Goal: Manage account settings

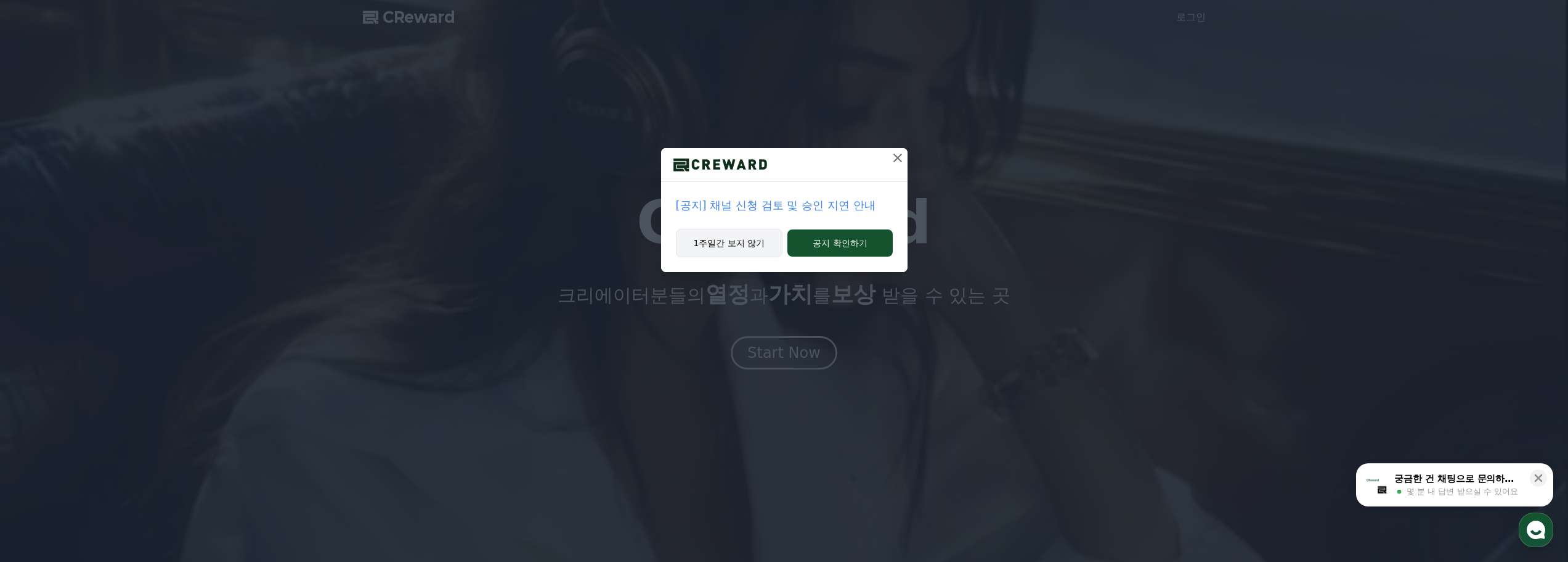
click at [728, 243] on button "1주일간 보지 않기" at bounding box center [730, 243] width 107 height 28
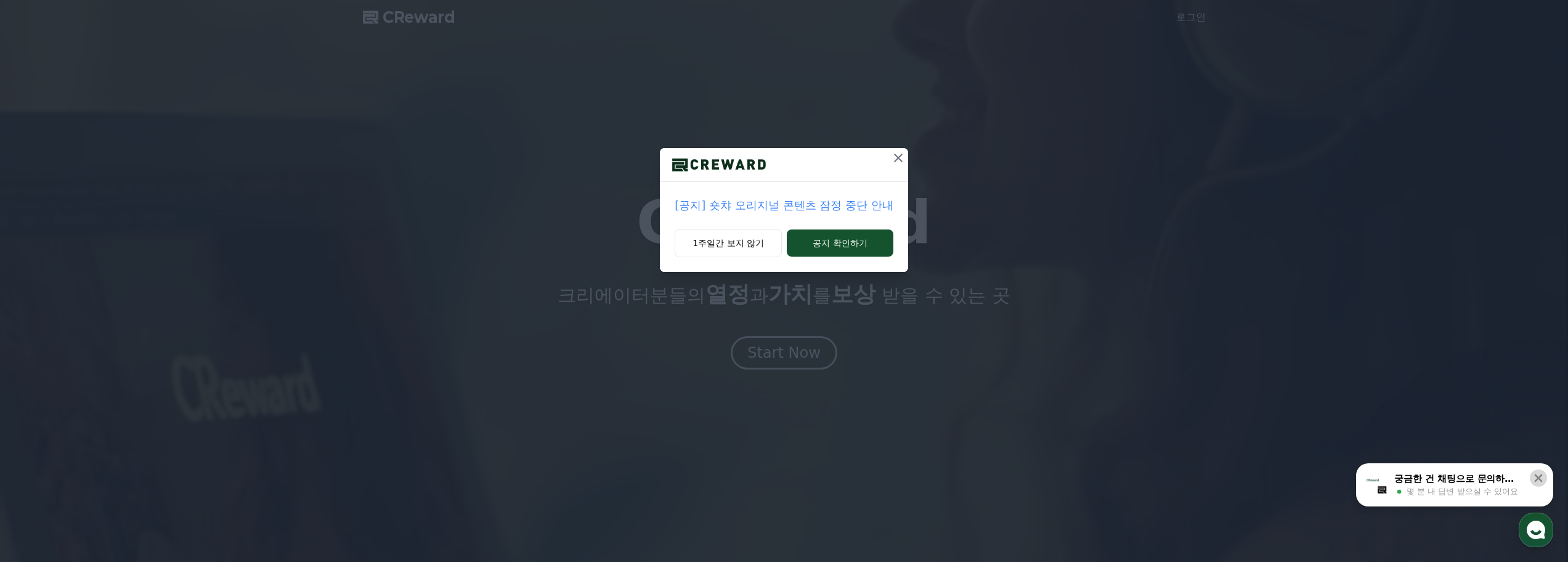
click at [1539, 478] on icon at bounding box center [1538, 478] width 8 height 8
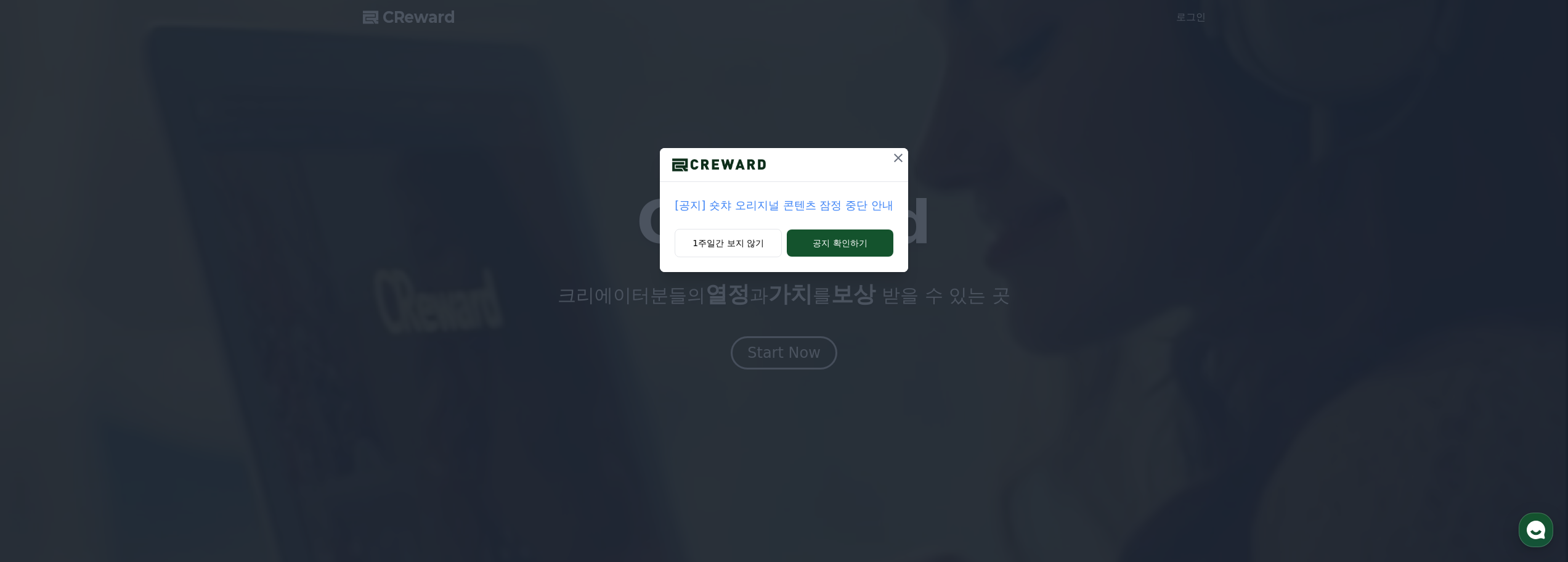
click at [903, 153] on icon at bounding box center [898, 157] width 15 height 15
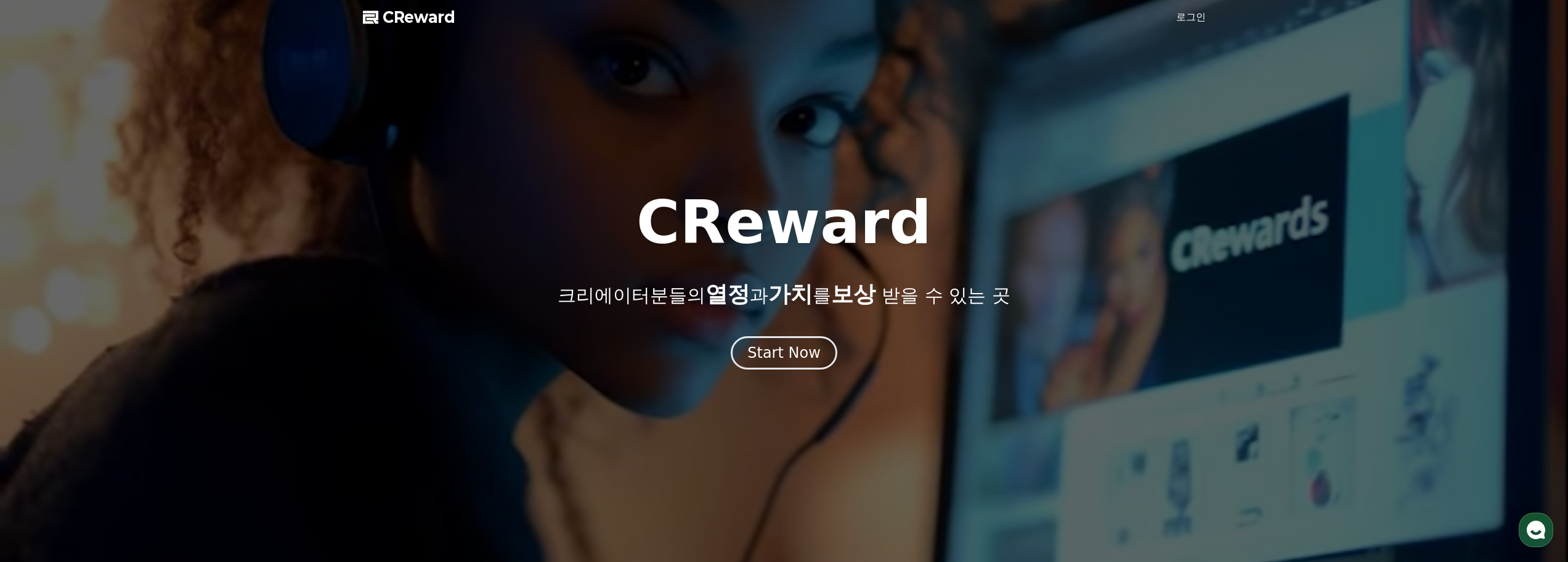
click at [1188, 20] on link "로그인" at bounding box center [1191, 17] width 30 height 15
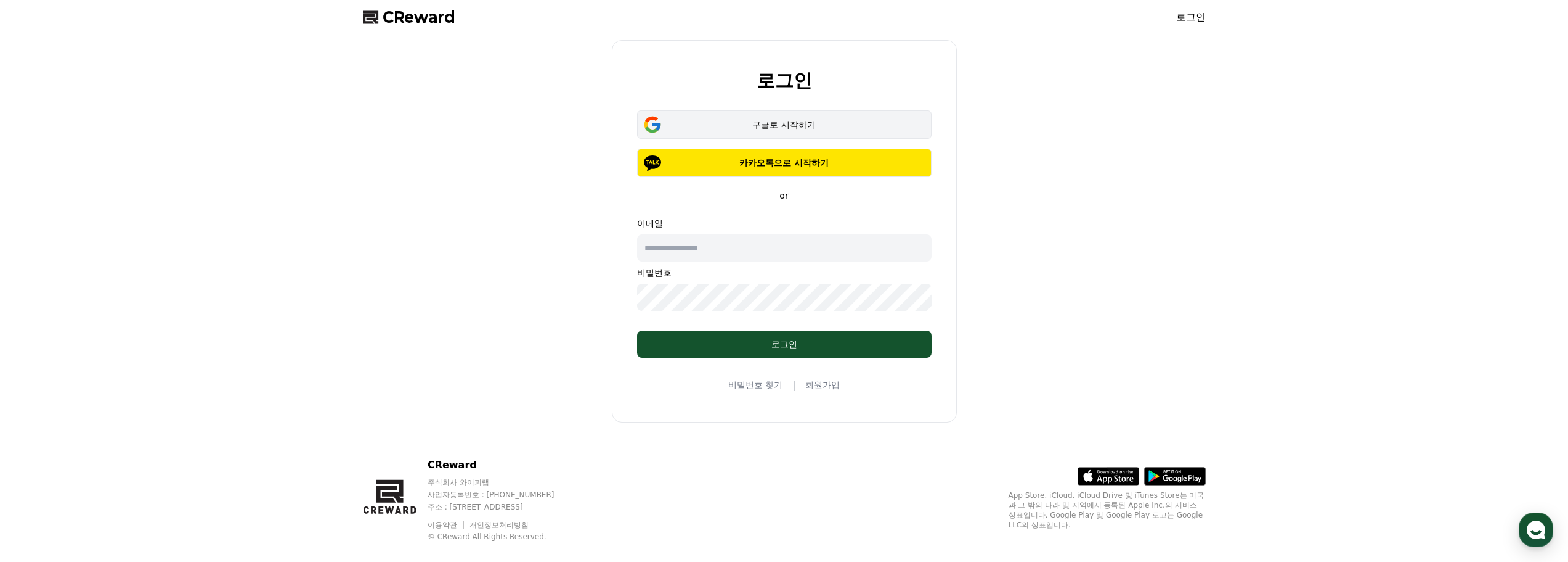
click at [808, 115] on button "구글로 시작하기" at bounding box center [784, 124] width 294 height 28
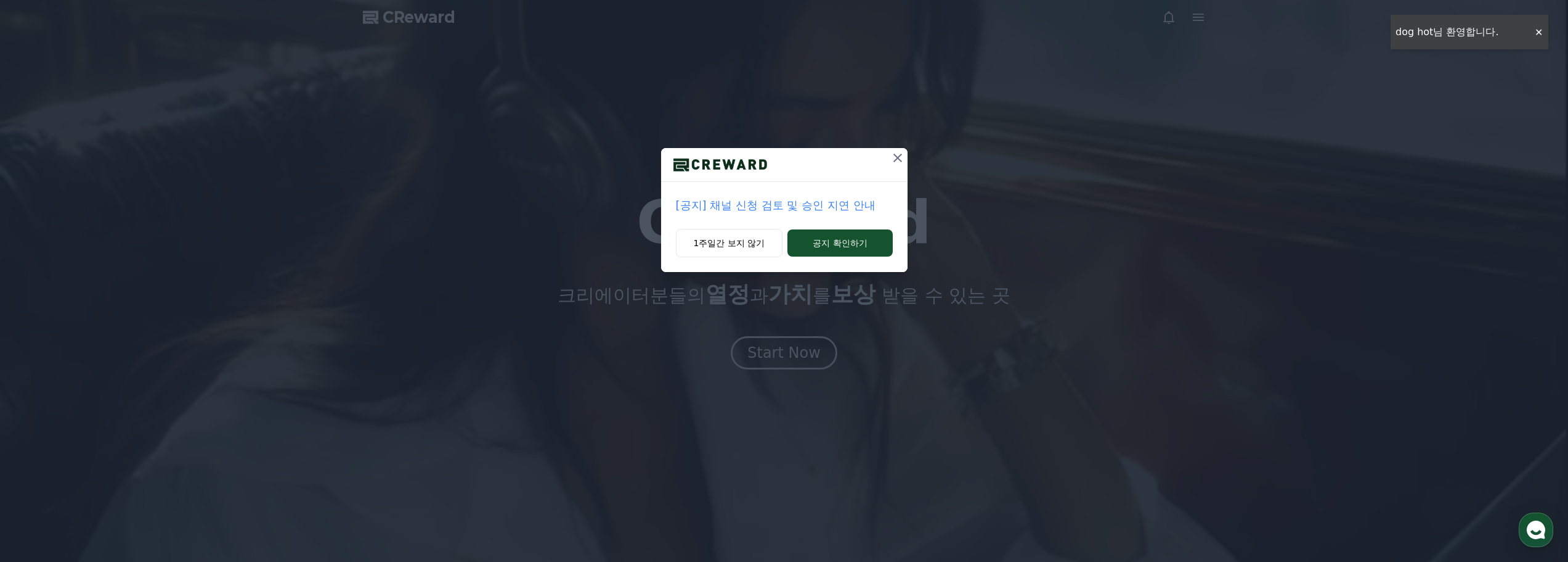
click at [897, 159] on icon at bounding box center [898, 157] width 8 height 8
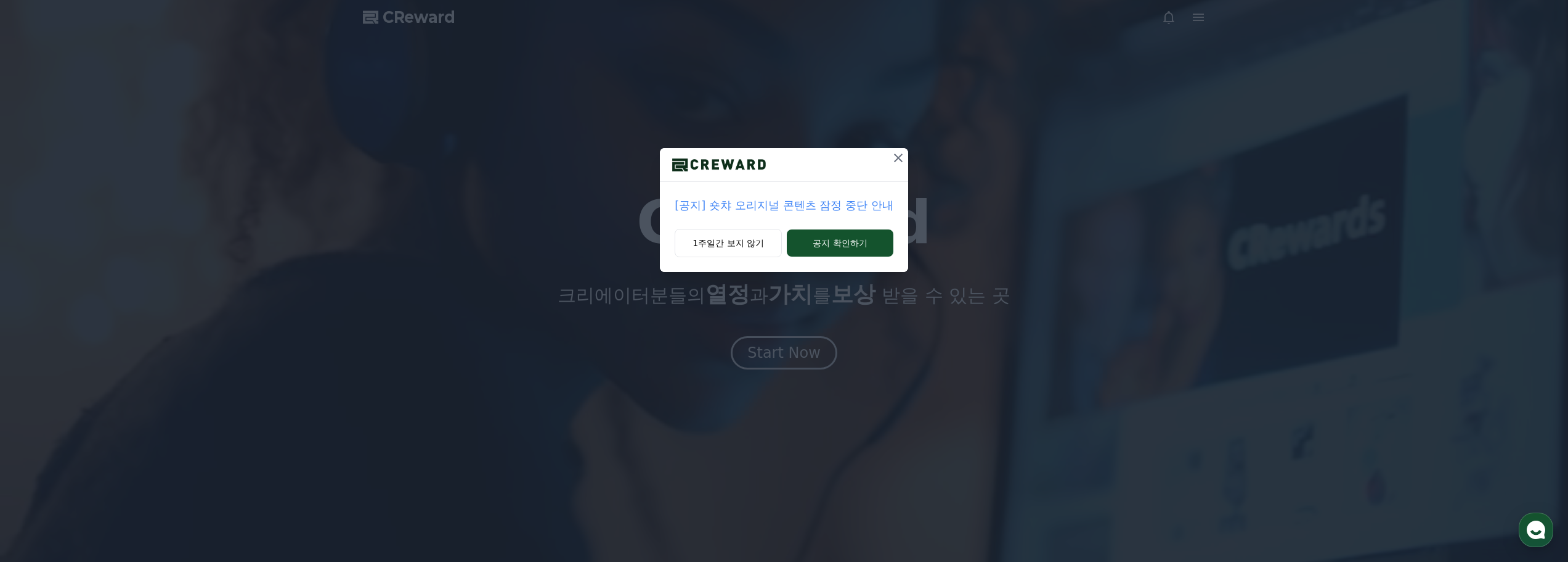
click at [899, 159] on icon at bounding box center [898, 157] width 8 height 8
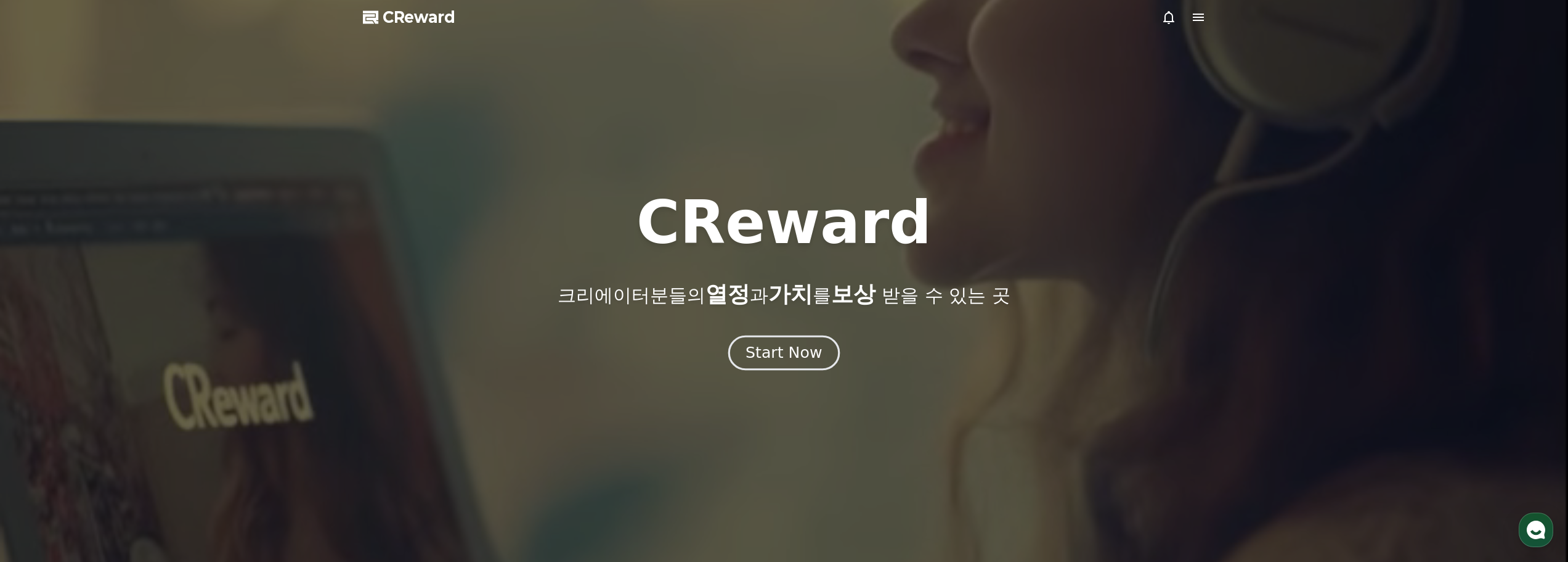
click at [756, 359] on div "Start Now" at bounding box center [784, 353] width 76 height 21
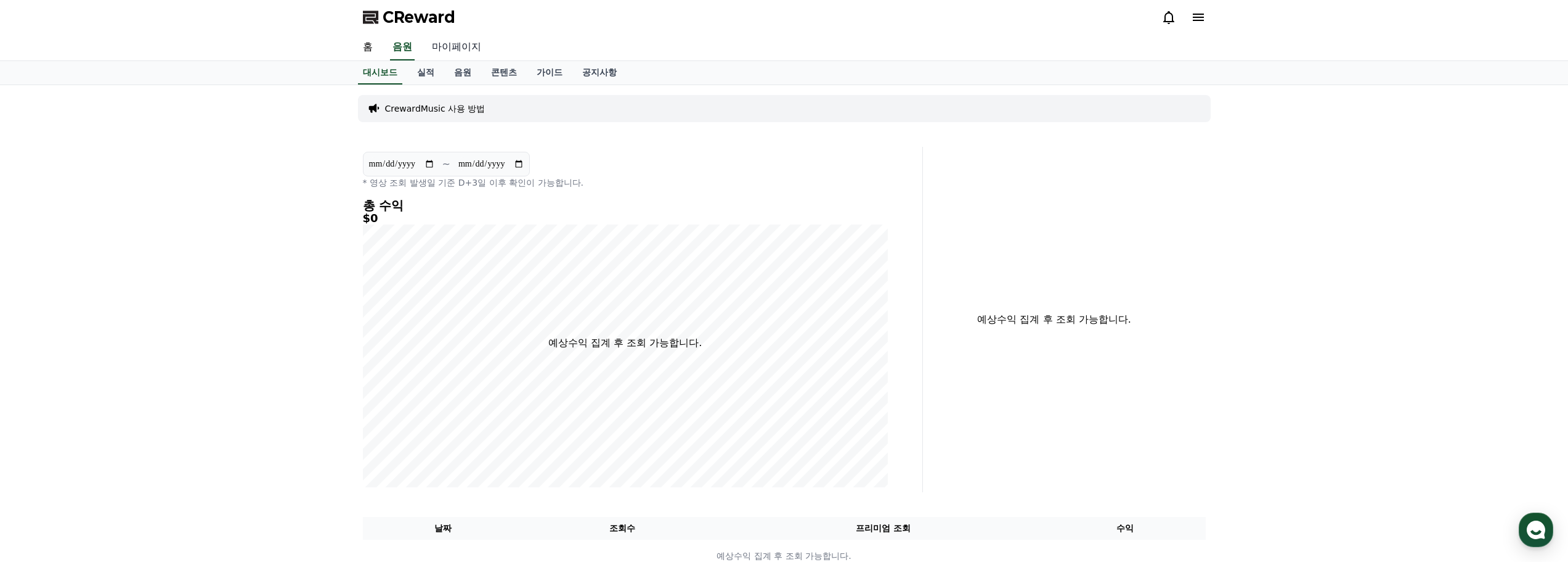
click at [447, 49] on link "마이페이지" at bounding box center [457, 47] width 69 height 26
select select "**********"
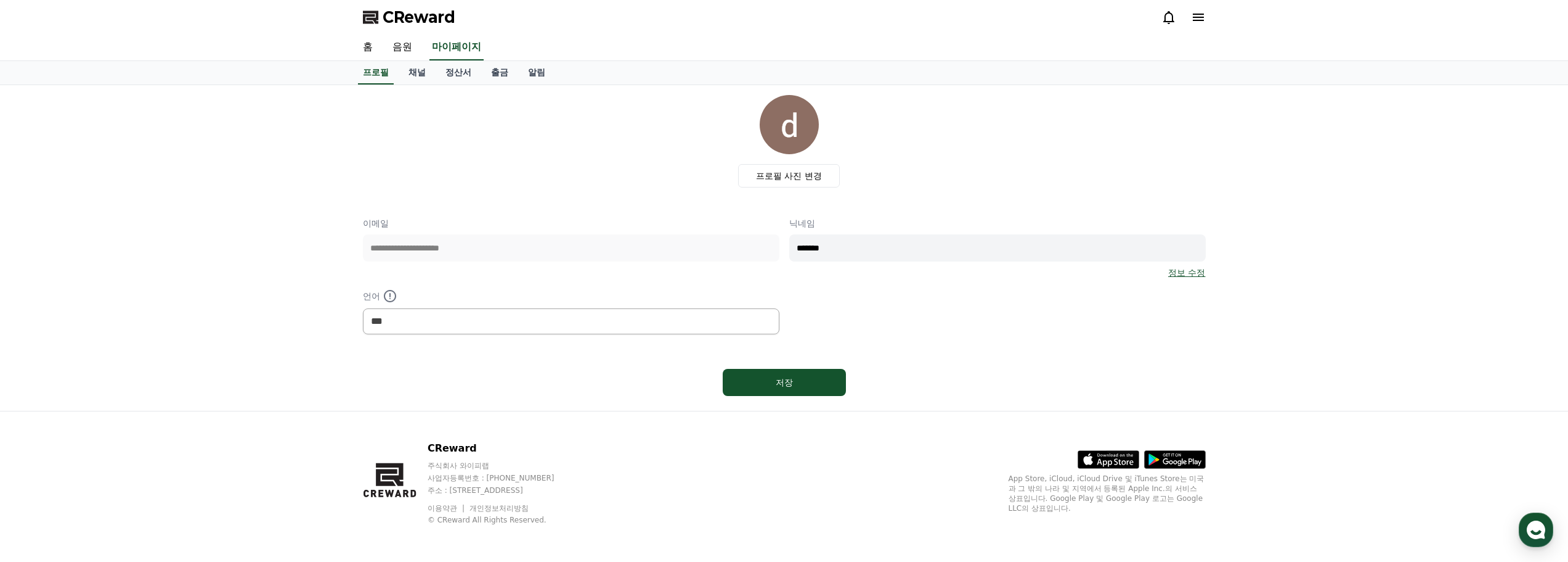
click at [426, 16] on span "CReward" at bounding box center [418, 17] width 73 height 20
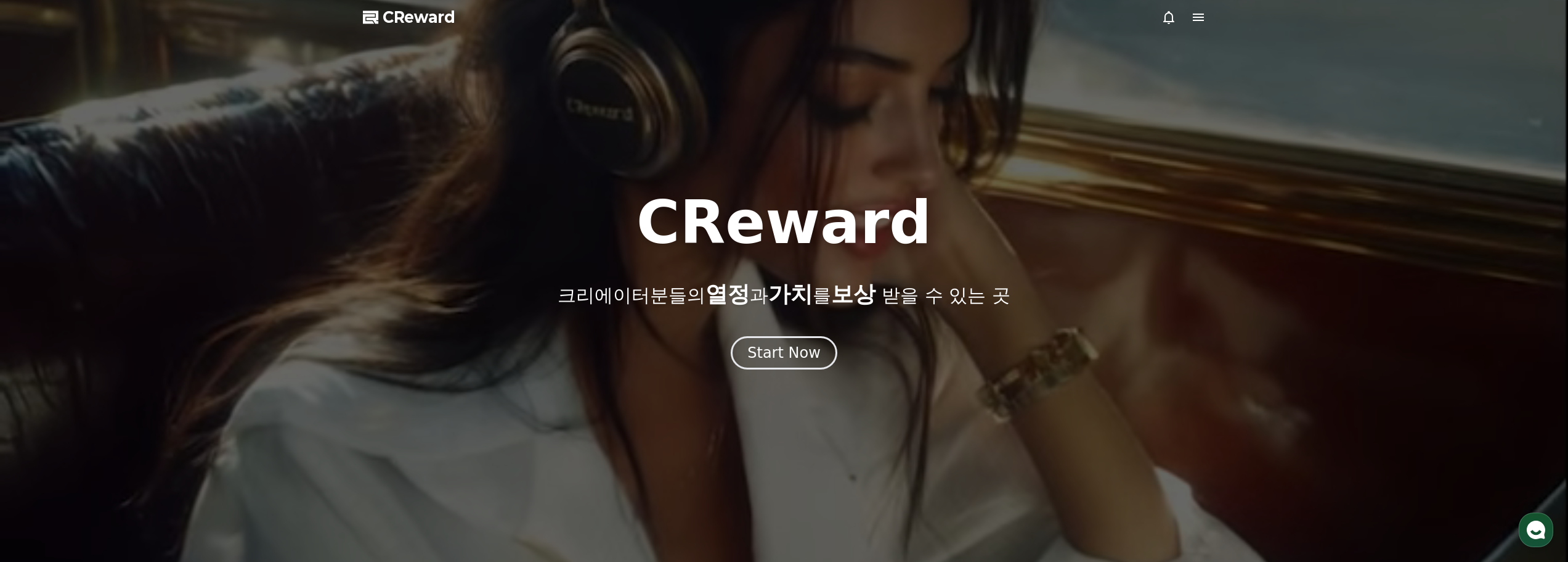
click at [1197, 17] on icon at bounding box center [1199, 17] width 11 height 7
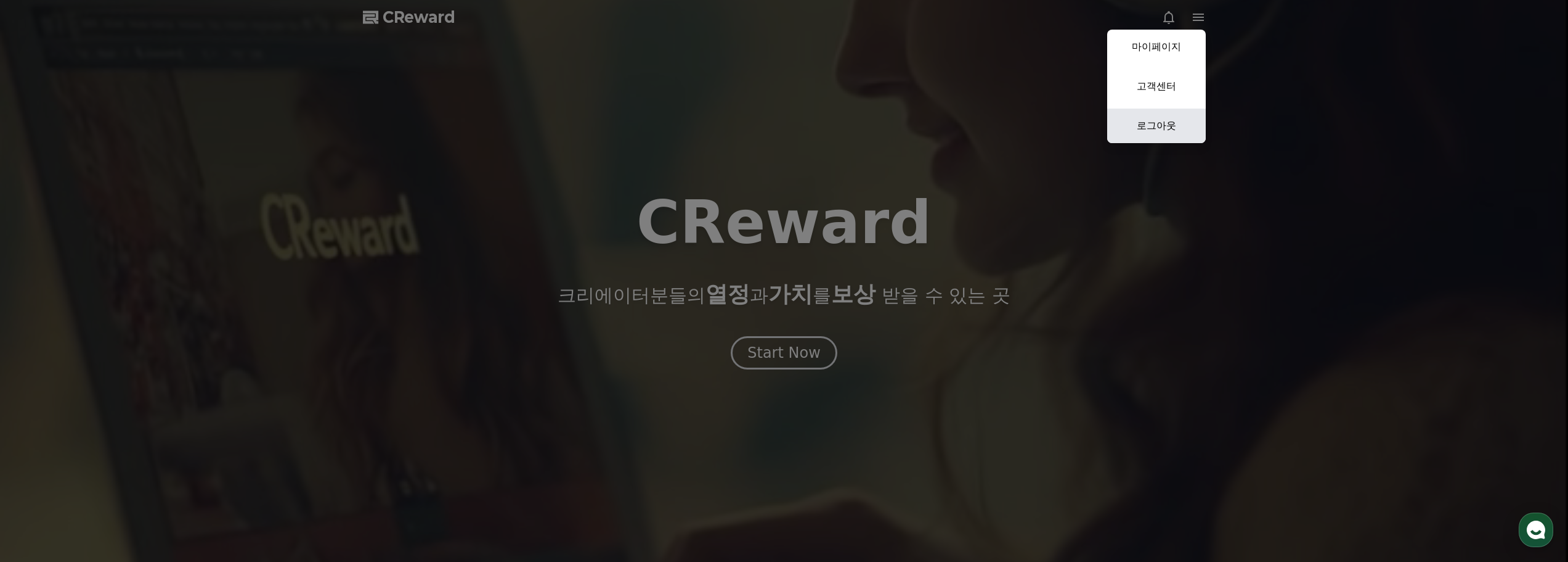
click at [1159, 126] on link "로그아웃" at bounding box center [1157, 126] width 99 height 35
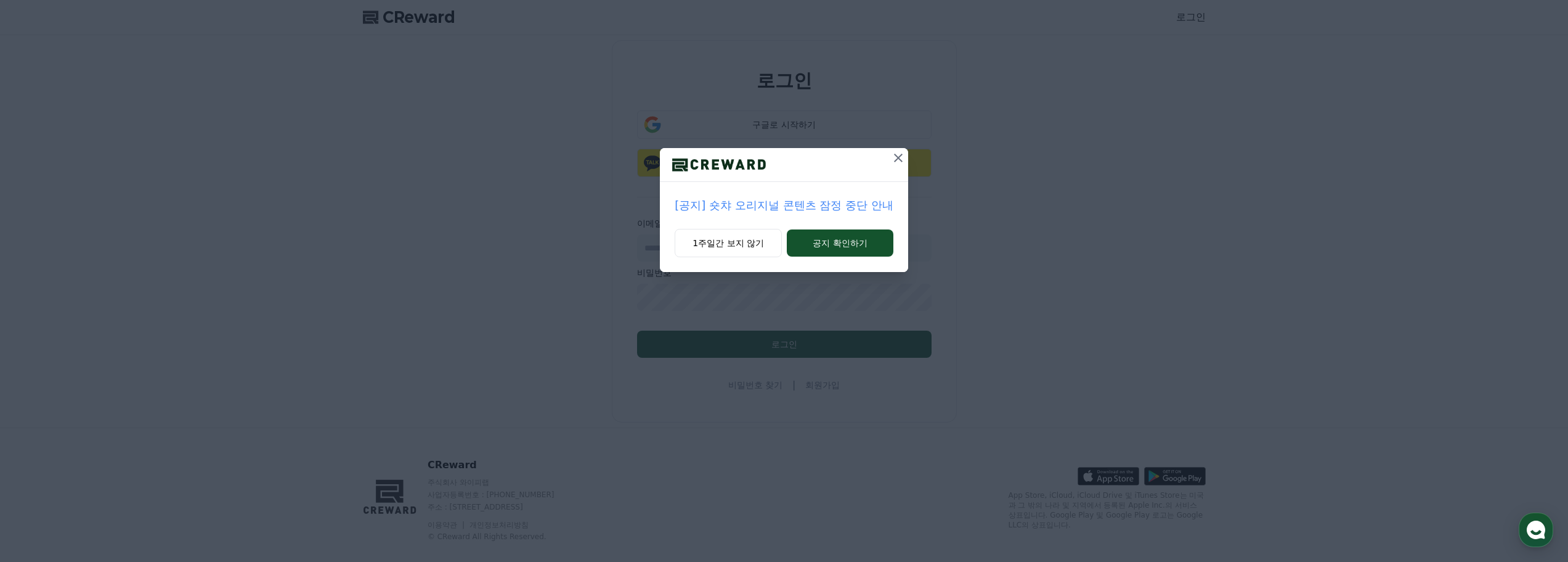
click at [898, 158] on icon at bounding box center [898, 157] width 8 height 8
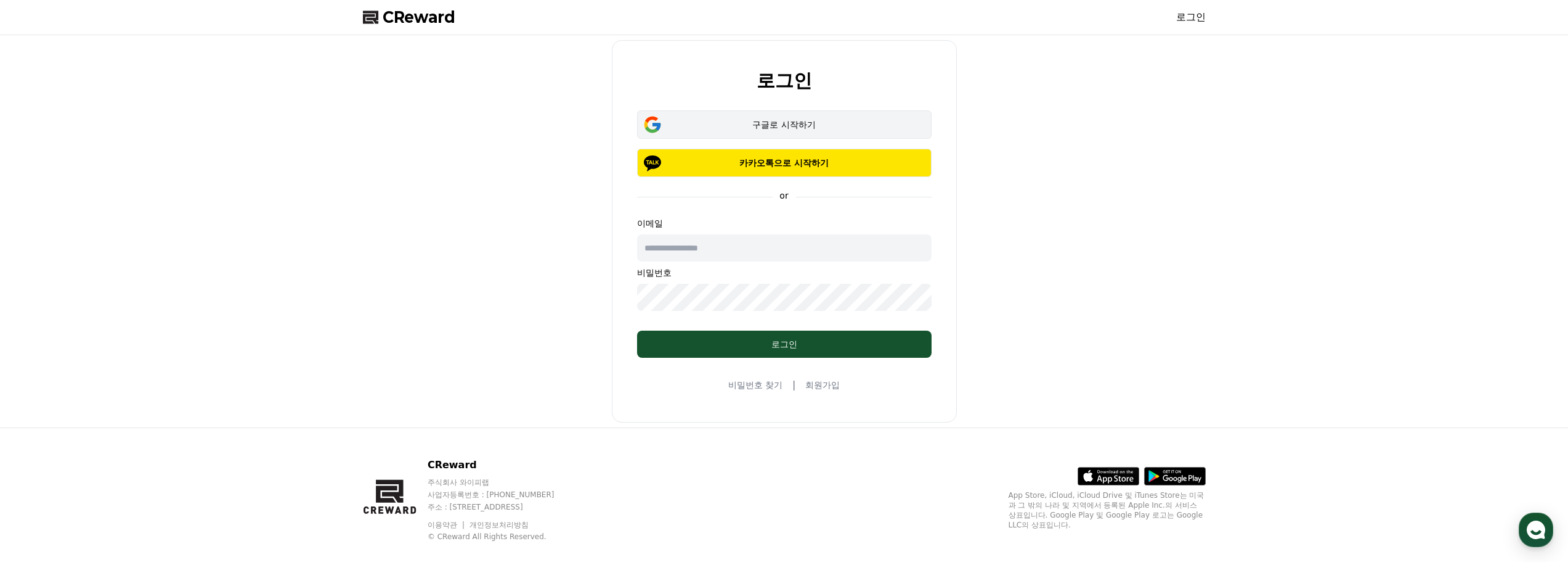
click at [779, 126] on div "구글로 시작하기" at bounding box center [784, 124] width 259 height 12
